Goal: Transaction & Acquisition: Purchase product/service

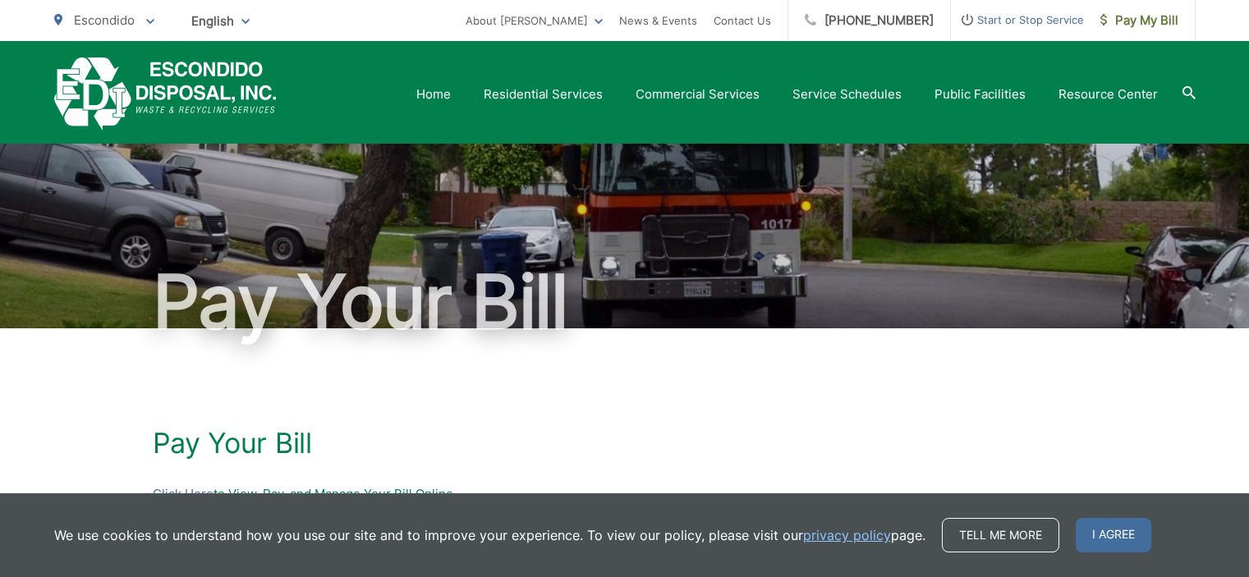
scroll to position [458, 0]
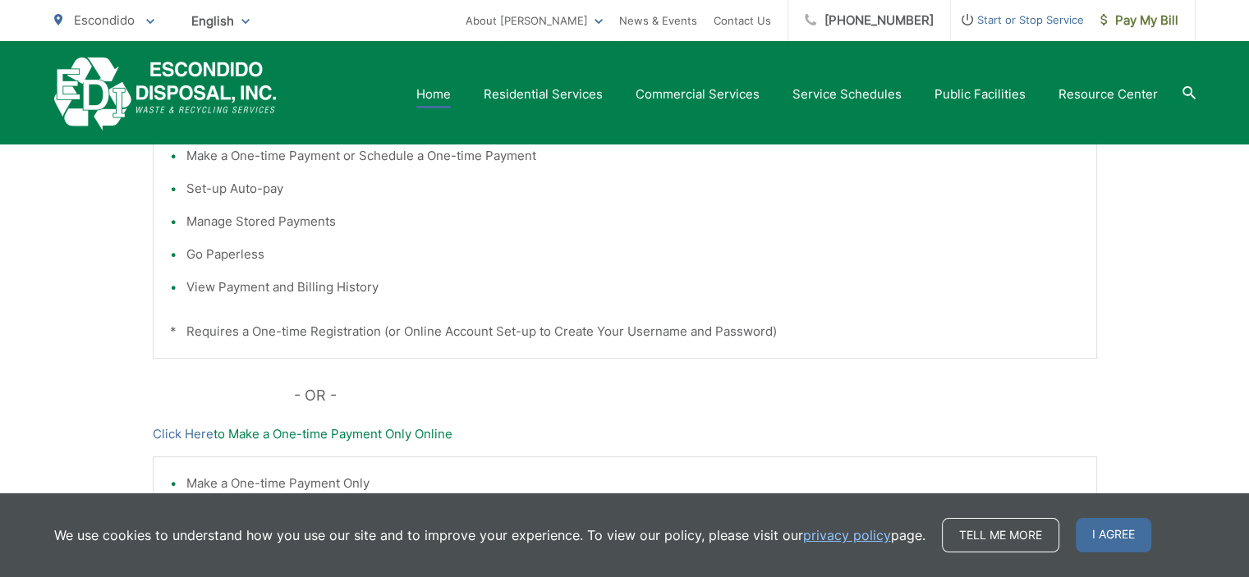
click at [443, 94] on link "Home" at bounding box center [433, 95] width 34 height 20
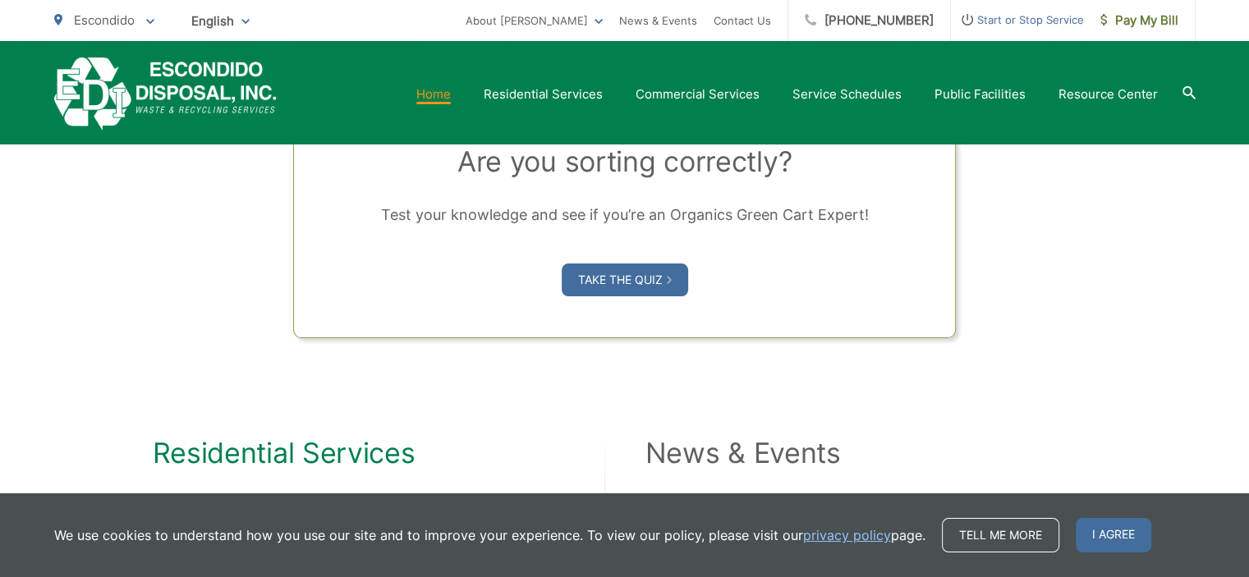
scroll to position [815, 0]
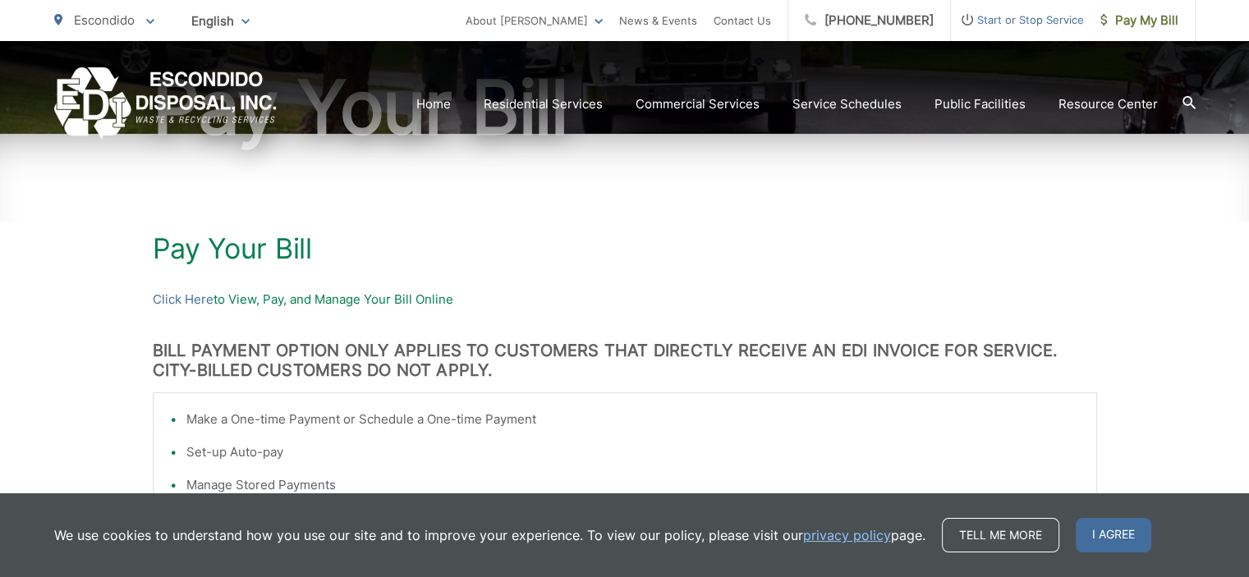
scroll to position [213, 0]
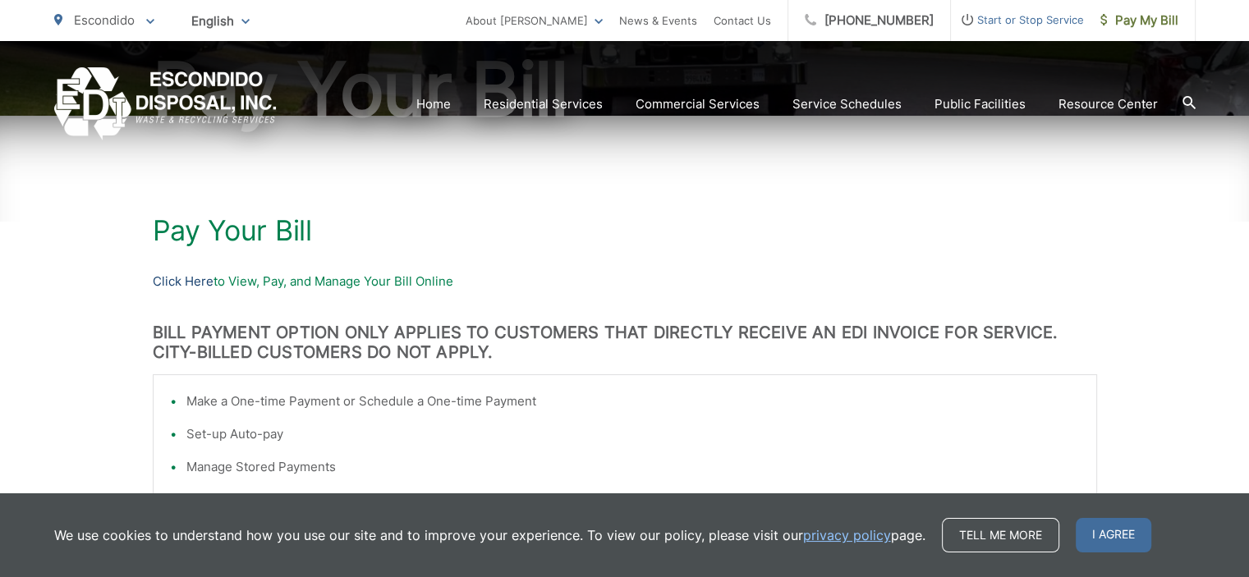
click at [172, 278] on link "Click Here" at bounding box center [183, 282] width 61 height 20
click at [187, 278] on link "Click Here" at bounding box center [183, 282] width 61 height 20
